Goal: Navigation & Orientation: Find specific page/section

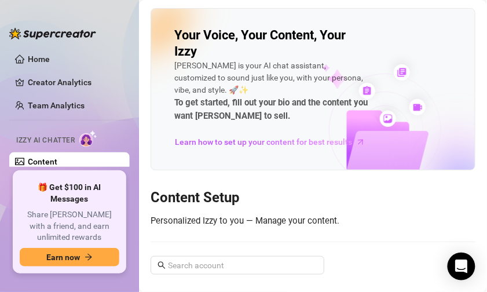
scroll to position [21, 0]
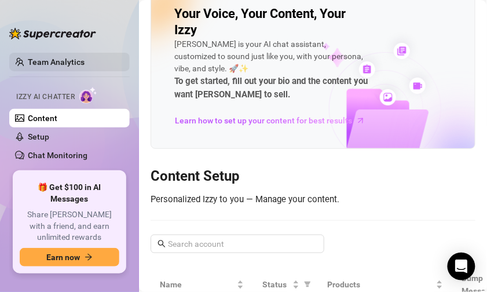
drag, startPoint x: 0, startPoint y: 0, endPoint x: 71, endPoint y: 63, distance: 95.2
click at [71, 63] on link "Team Analytics" at bounding box center [56, 61] width 57 height 9
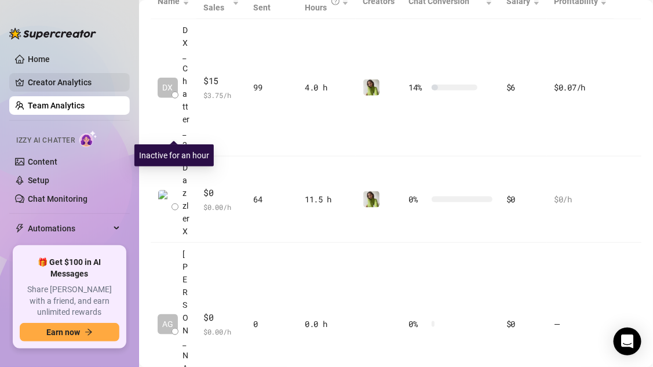
drag, startPoint x: 171, startPoint y: 50, endPoint x: 75, endPoint y: 83, distance: 102.2
click at [75, 83] on link "Creator Analytics" at bounding box center [74, 82] width 93 height 19
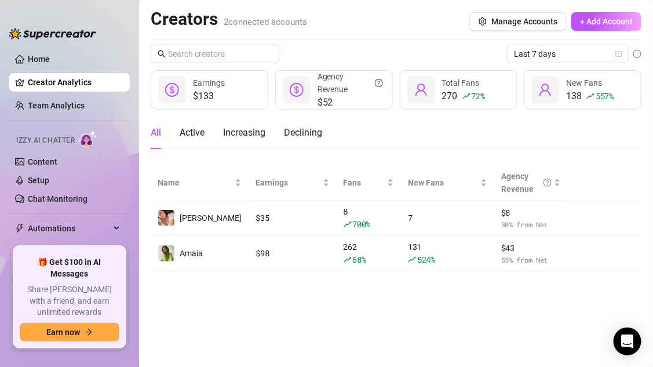
click at [165, 253] on img at bounding box center [166, 253] width 16 height 16
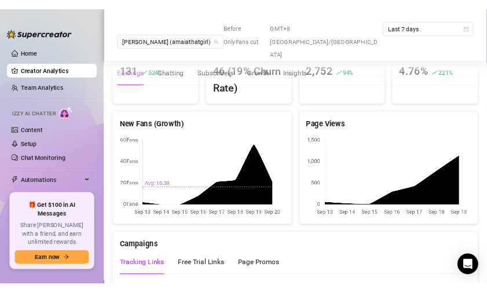
scroll to position [999, 0]
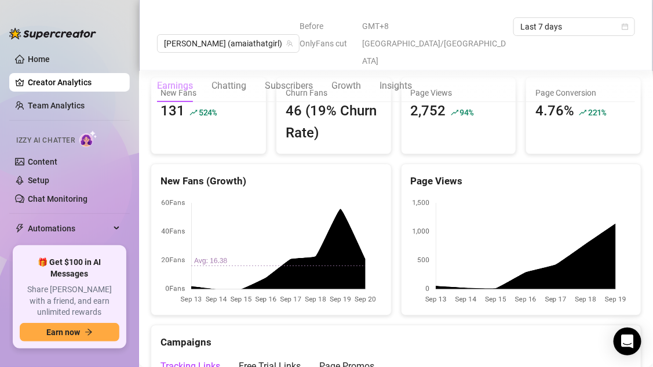
click at [340, 197] on canvas at bounding box center [268, 251] width 217 height 108
click at [364, 218] on canvas at bounding box center [268, 251] width 217 height 108
click at [338, 197] on canvas at bounding box center [268, 251] width 217 height 108
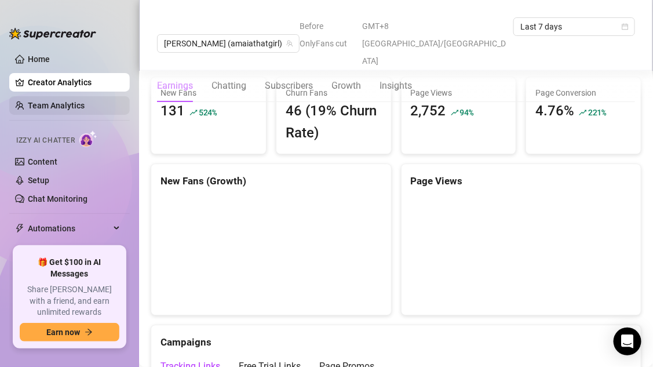
click at [74, 110] on link "Team Analytics" at bounding box center [56, 105] width 57 height 9
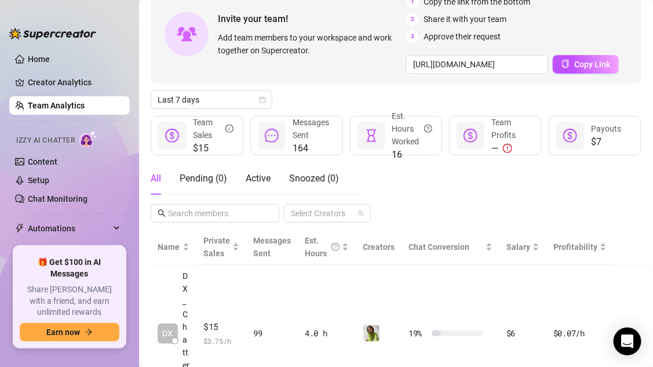
scroll to position [70, 0]
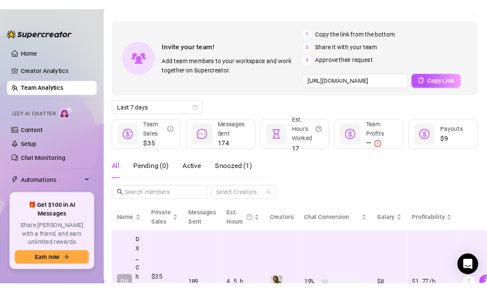
scroll to position [0, 1]
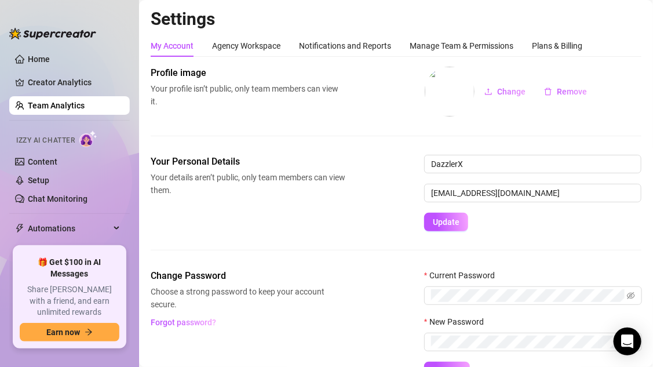
click at [68, 108] on link "Team Analytics" at bounding box center [56, 105] width 57 height 9
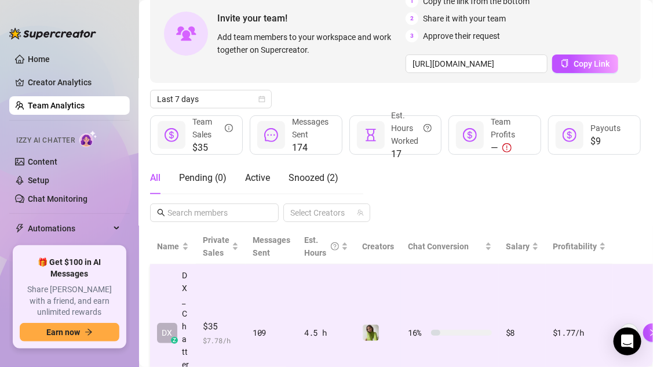
scroll to position [0, 1]
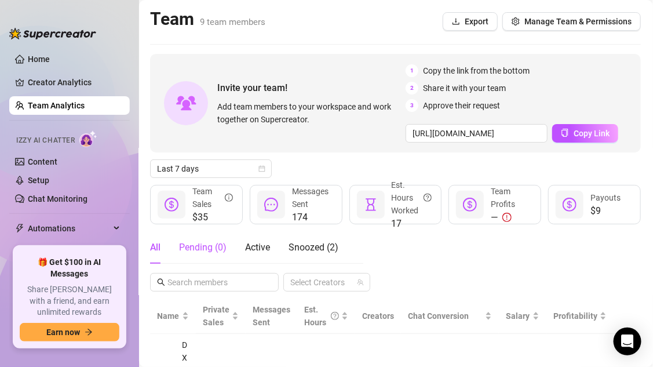
click at [214, 248] on div "Pending ( 0 )" at bounding box center [203, 247] width 48 height 14
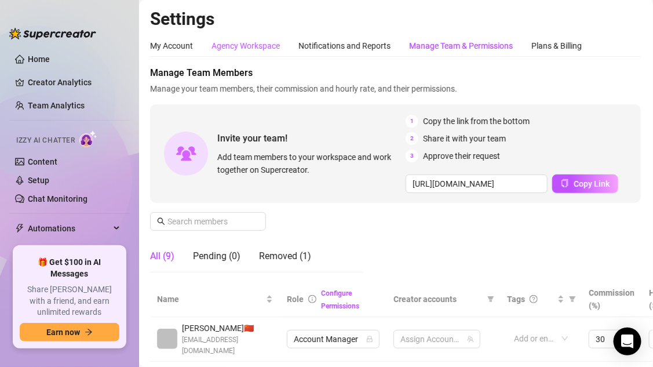
click at [229, 45] on div "Agency Workspace" at bounding box center [245, 45] width 68 height 13
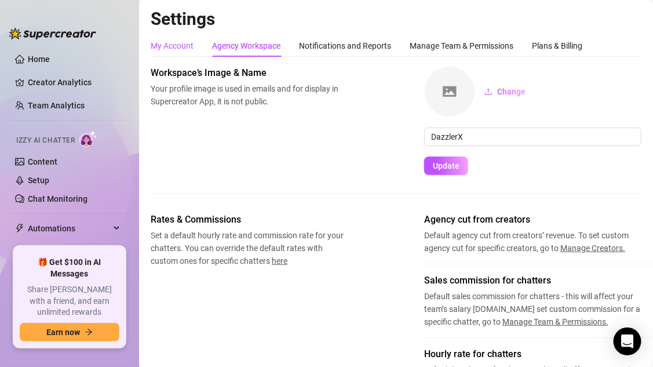
click at [172, 48] on div "My Account" at bounding box center [172, 45] width 43 height 13
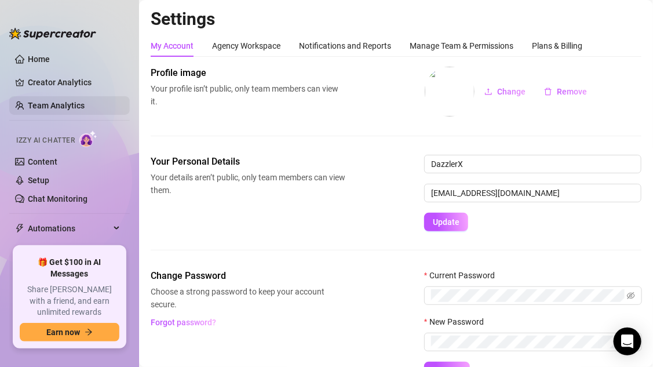
click at [65, 105] on link "Team Analytics" at bounding box center [56, 105] width 57 height 9
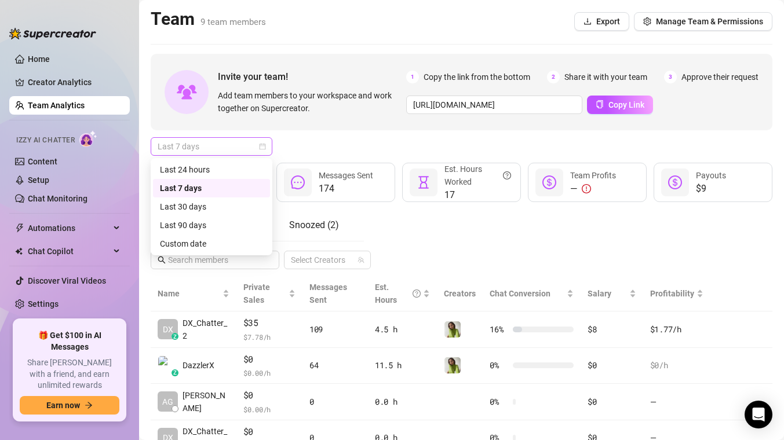
click at [264, 151] on span "Last 7 days" at bounding box center [212, 146] width 108 height 17
click at [222, 169] on div "Last 24 hours" at bounding box center [211, 169] width 103 height 13
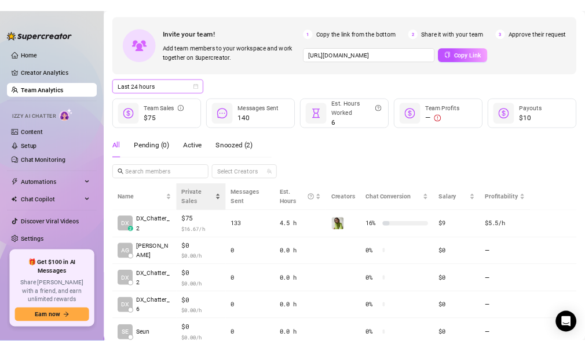
scroll to position [59, 0]
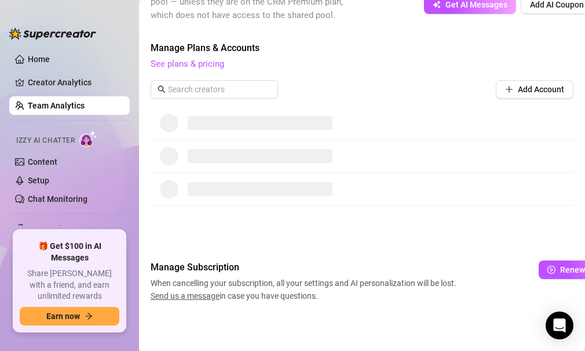
scroll to position [613, 0]
click at [557, 264] on button "Renew Subscription" at bounding box center [590, 269] width 103 height 19
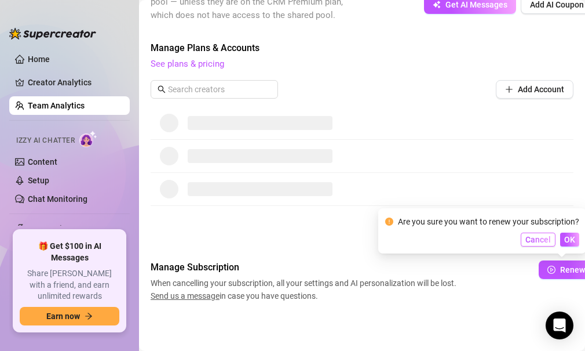
click at [543, 242] on span "Cancel" at bounding box center [537, 239] width 25 height 9
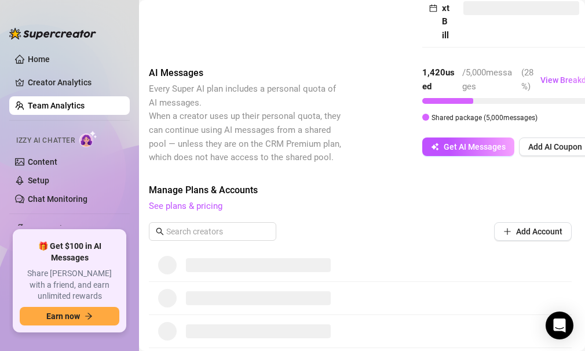
scroll to position [0, 2]
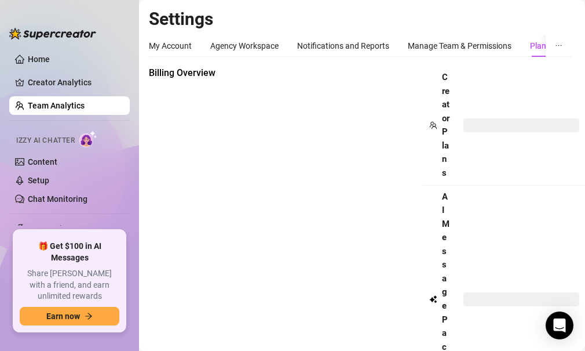
click at [65, 107] on link "Team Analytics" at bounding box center [56, 105] width 57 height 9
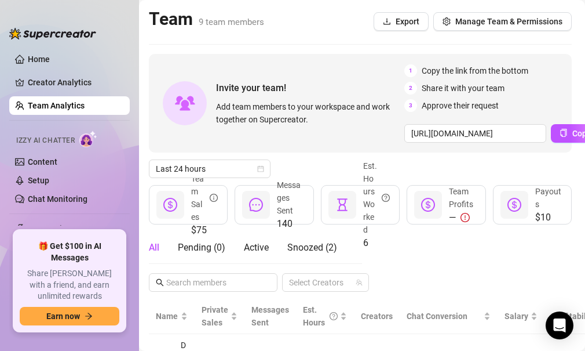
click at [65, 105] on link "Team Analytics" at bounding box center [56, 105] width 57 height 9
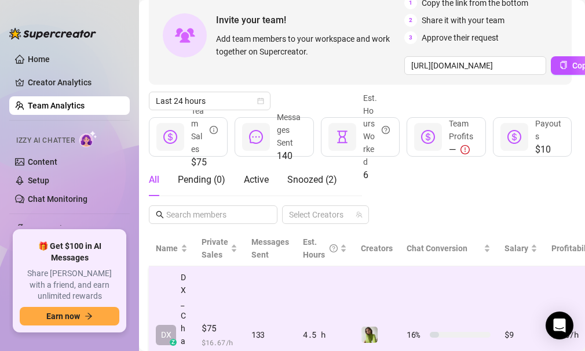
scroll to position [64, 2]
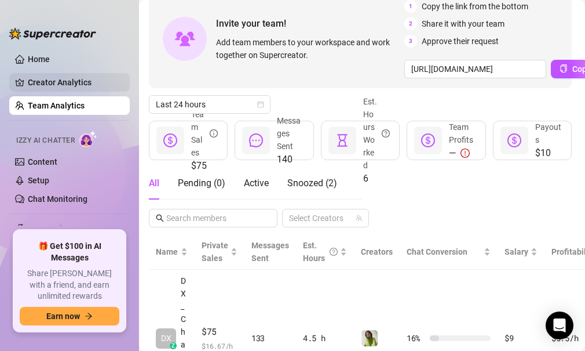
click at [87, 90] on link "Creator Analytics" at bounding box center [74, 82] width 93 height 19
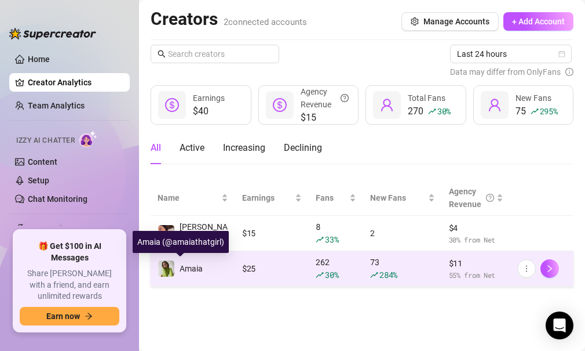
click at [163, 270] on img at bounding box center [166, 268] width 16 height 16
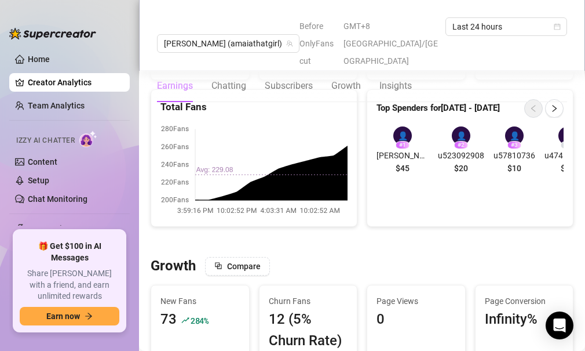
scroll to position [802, 0]
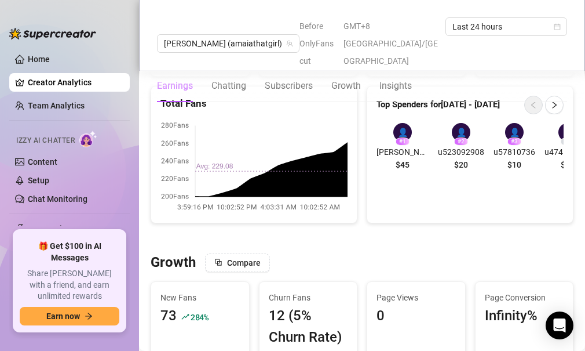
click at [393, 123] on div "👤" at bounding box center [402, 132] width 19 height 19
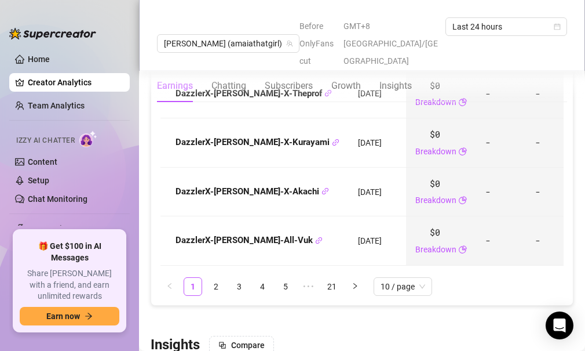
scroll to position [1754, 0]
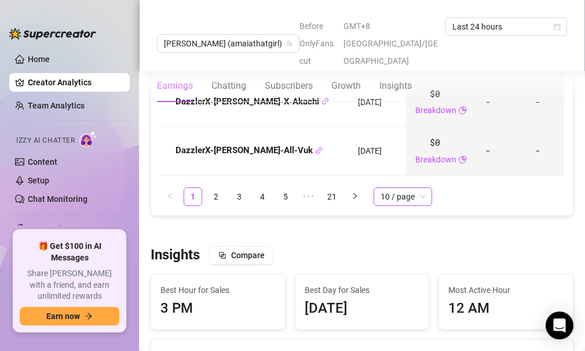
click at [406, 188] on span "10 / page" at bounding box center [403, 196] width 45 height 17
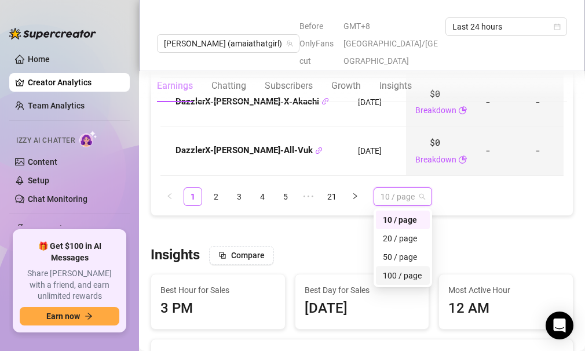
click at [403, 269] on div "100 / page" at bounding box center [403, 275] width 40 height 13
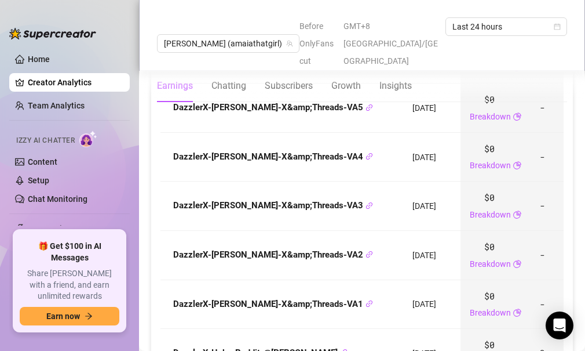
scroll to position [5634, 0]
